Goal: Browse casually

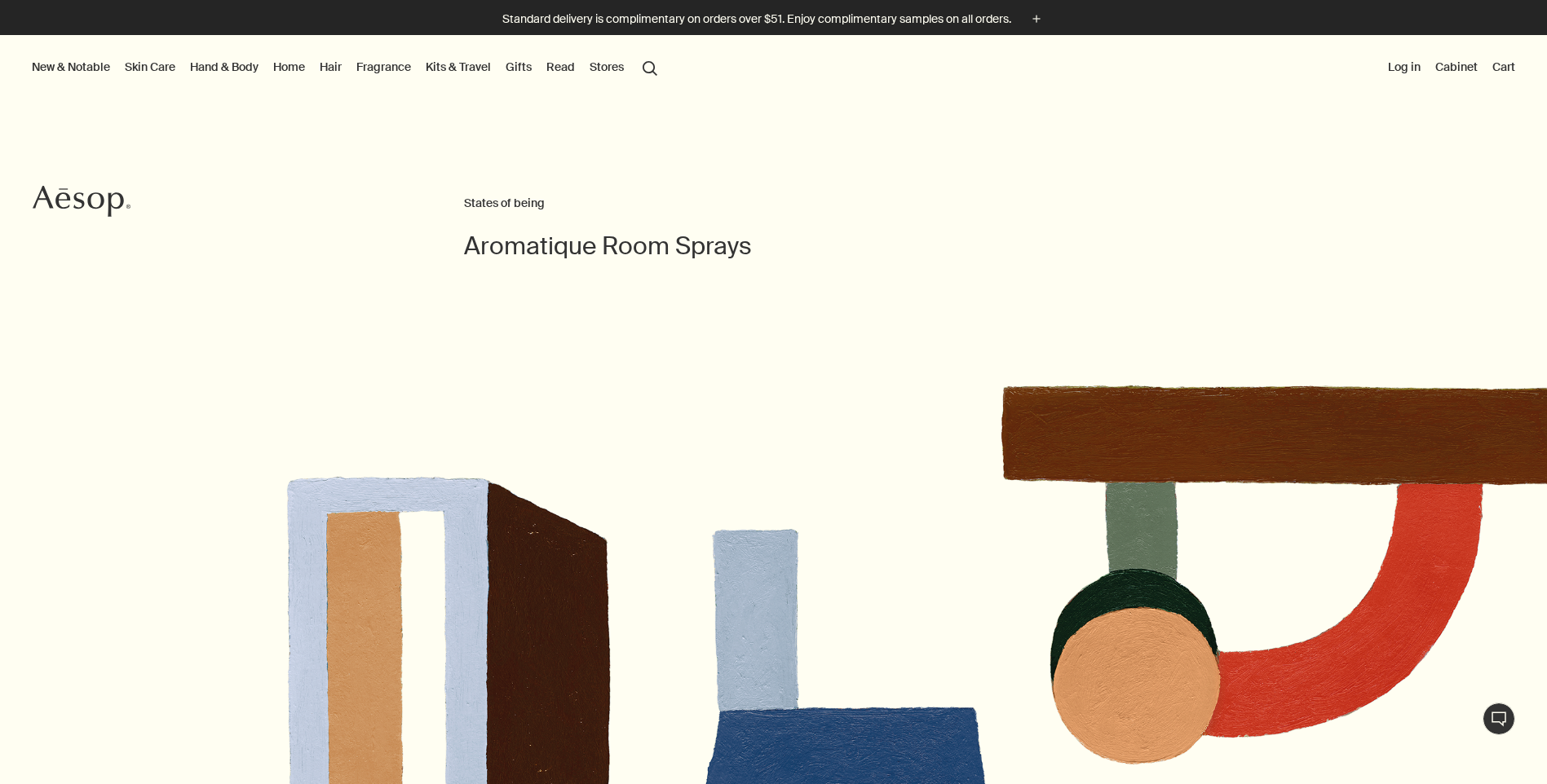
click at [653, 57] on button "search Search" at bounding box center [650, 67] width 29 height 31
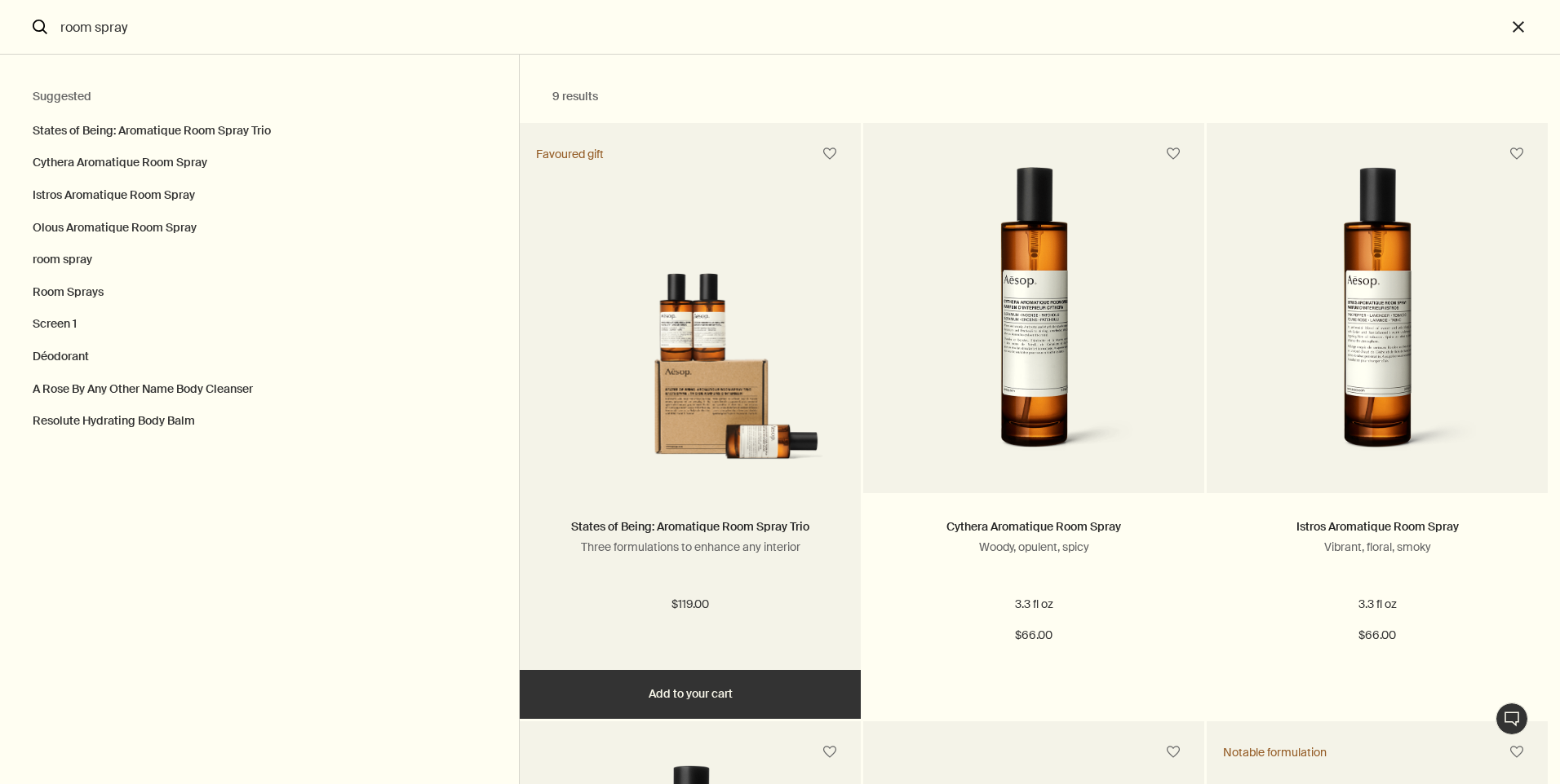
type input "room spray"
click at [605, 280] on img "Search" at bounding box center [690, 371] width 292 height 196
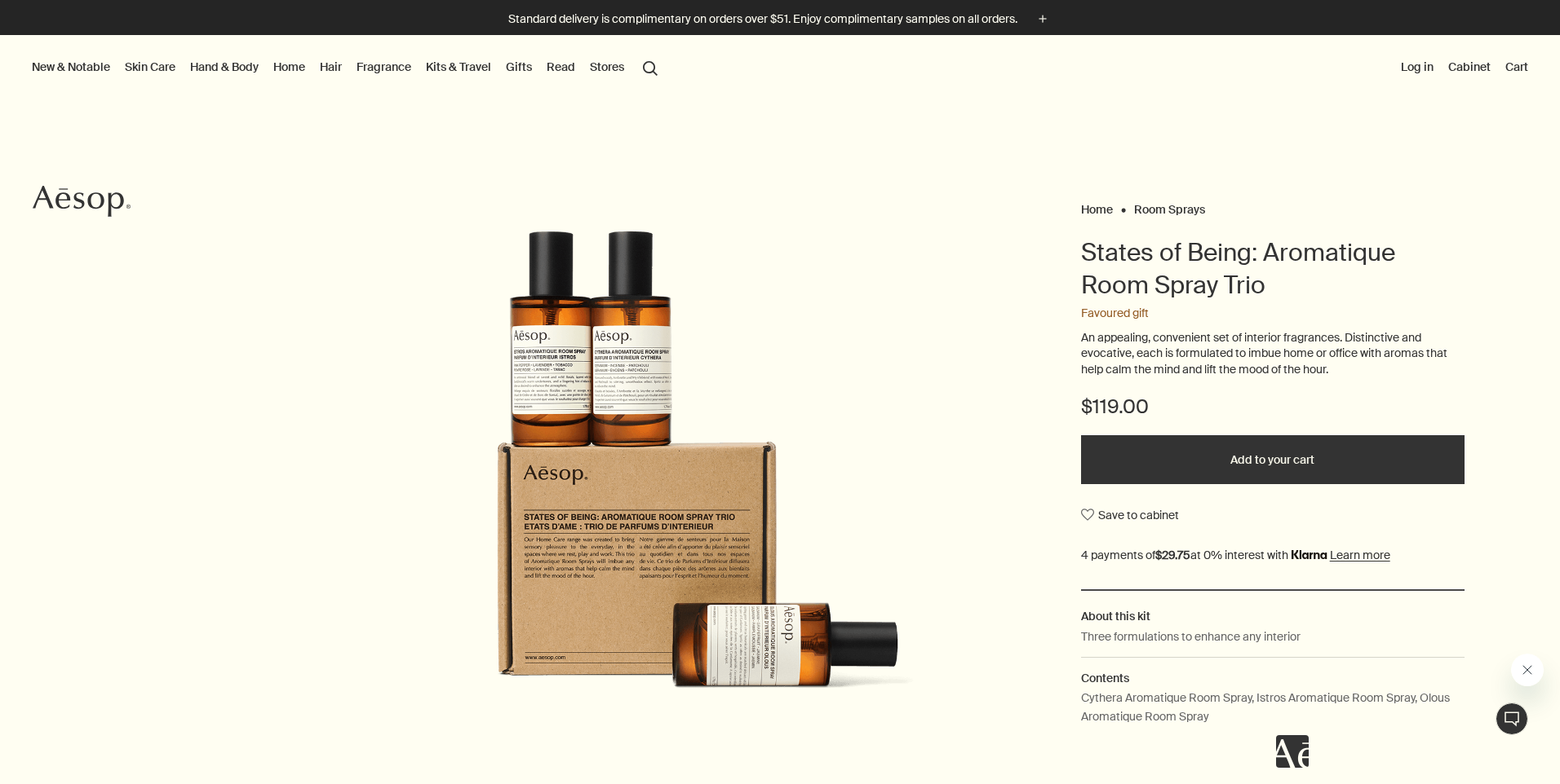
click at [75, 72] on button "New & Notable" at bounding box center [70, 67] width 85 height 21
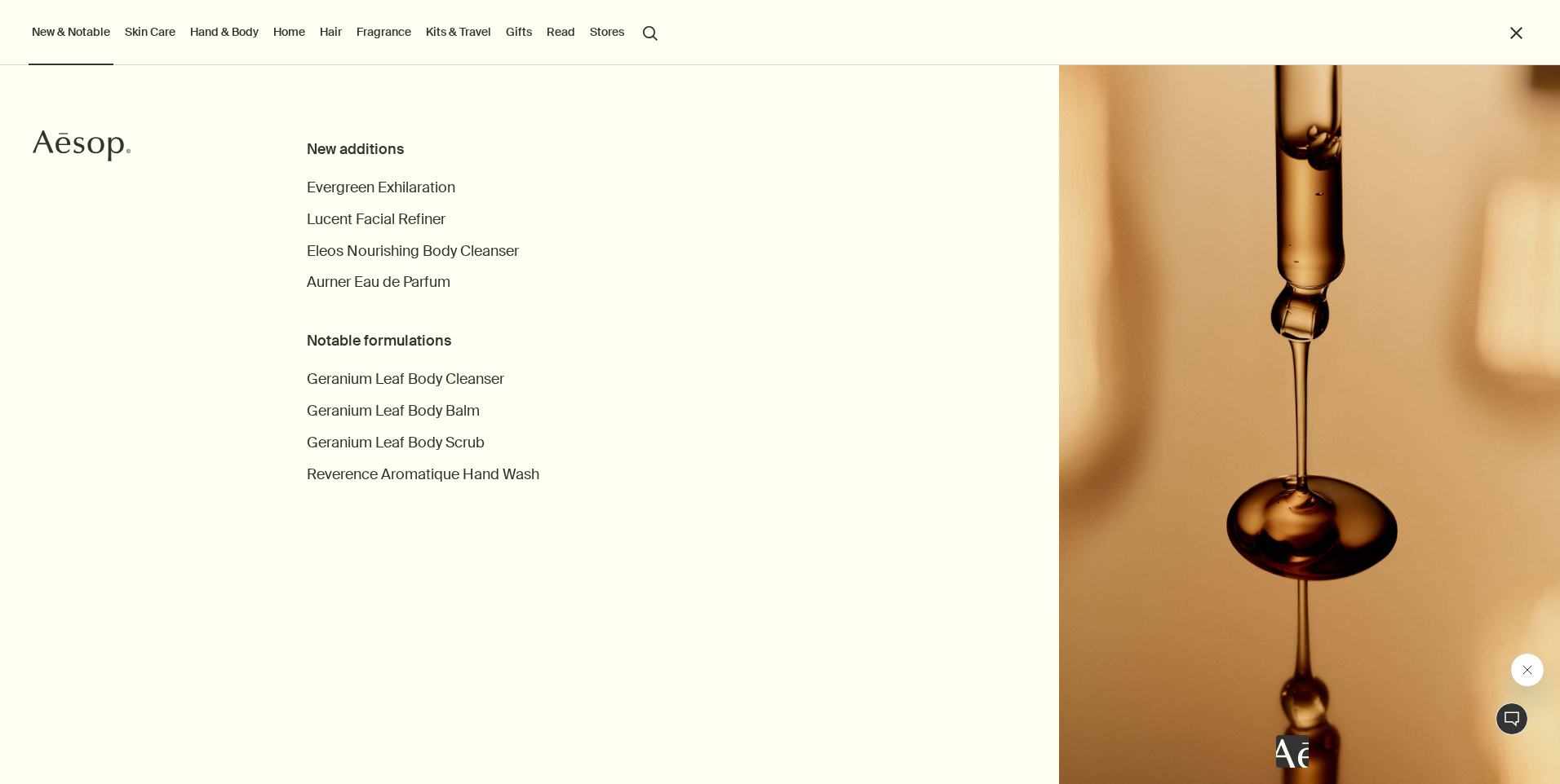
click at [75, 140] on icon at bounding box center [78, 144] width 11 height 17
